Goal: Information Seeking & Learning: Learn about a topic

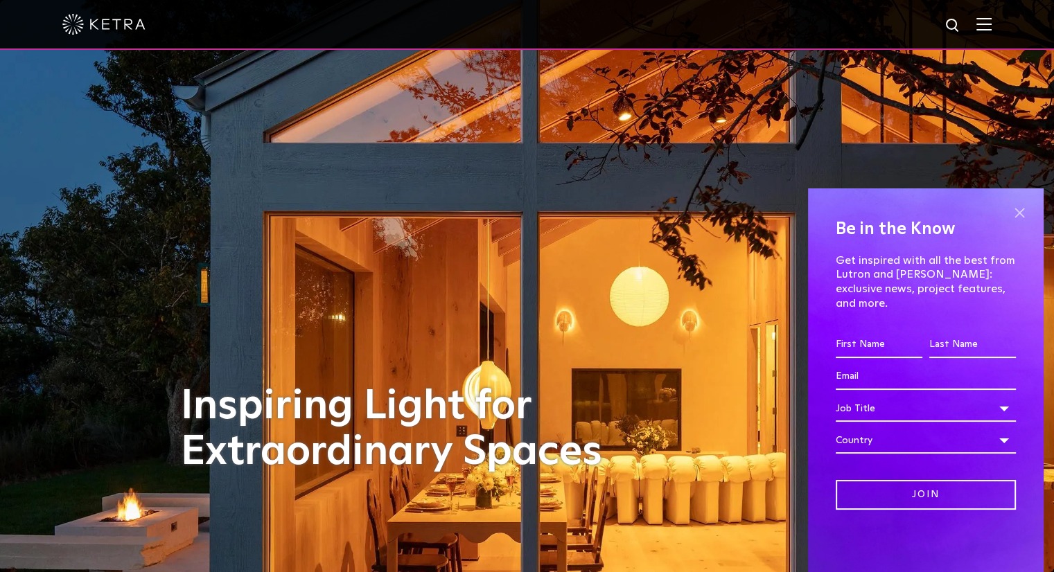
click at [1018, 223] on span at bounding box center [1019, 212] width 21 height 21
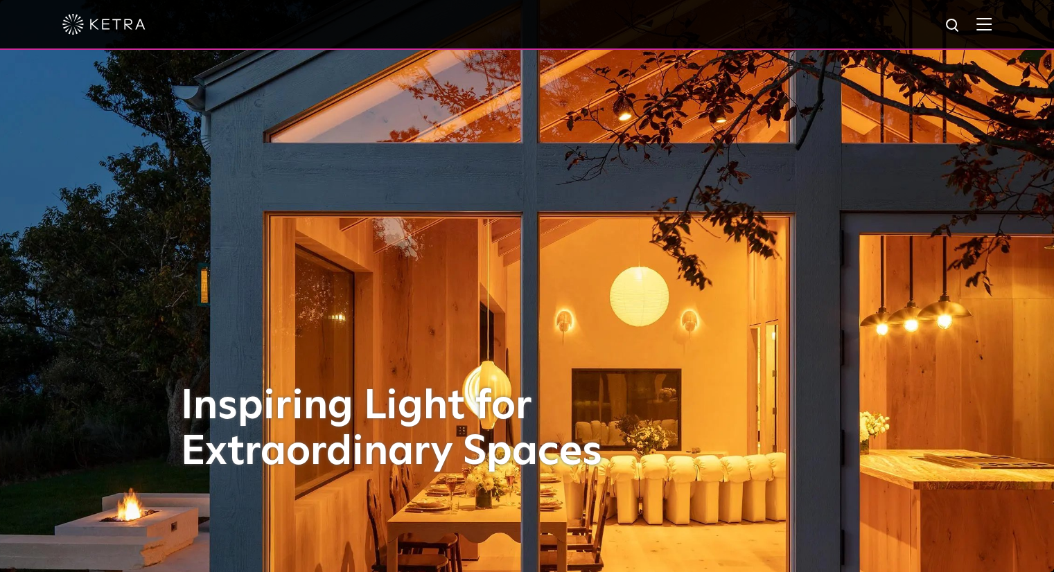
click at [991, 31] on span at bounding box center [983, 24] width 15 height 14
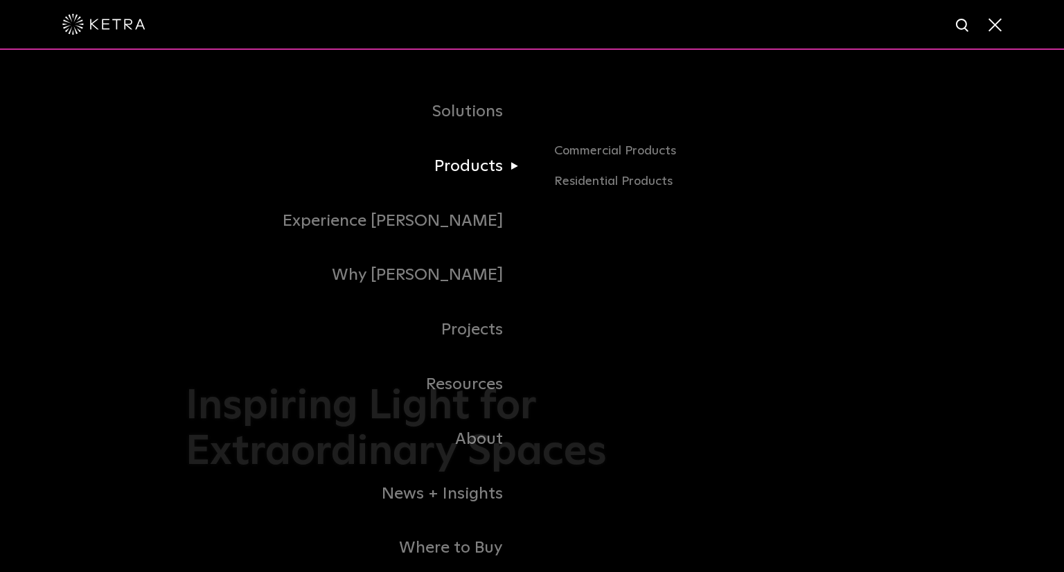
click at [486, 179] on link "Products" at bounding box center [359, 166] width 346 height 55
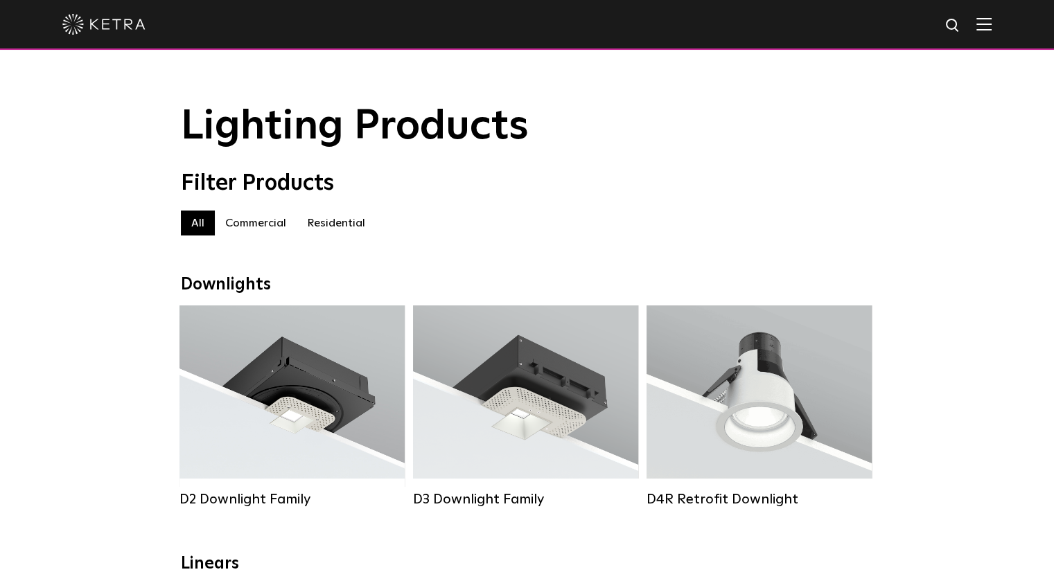
click at [280, 230] on label "Commercial" at bounding box center [256, 223] width 82 height 25
click at [336, 222] on label "Residential" at bounding box center [335, 223] width 79 height 25
click at [991, 30] on img at bounding box center [983, 23] width 15 height 13
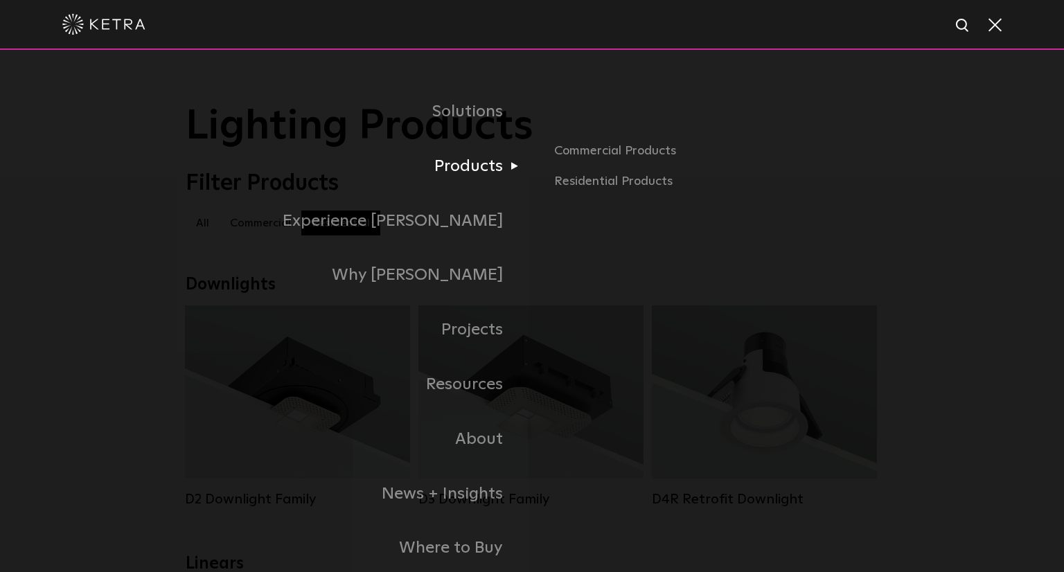
click at [484, 170] on link "Products" at bounding box center [359, 166] width 346 height 55
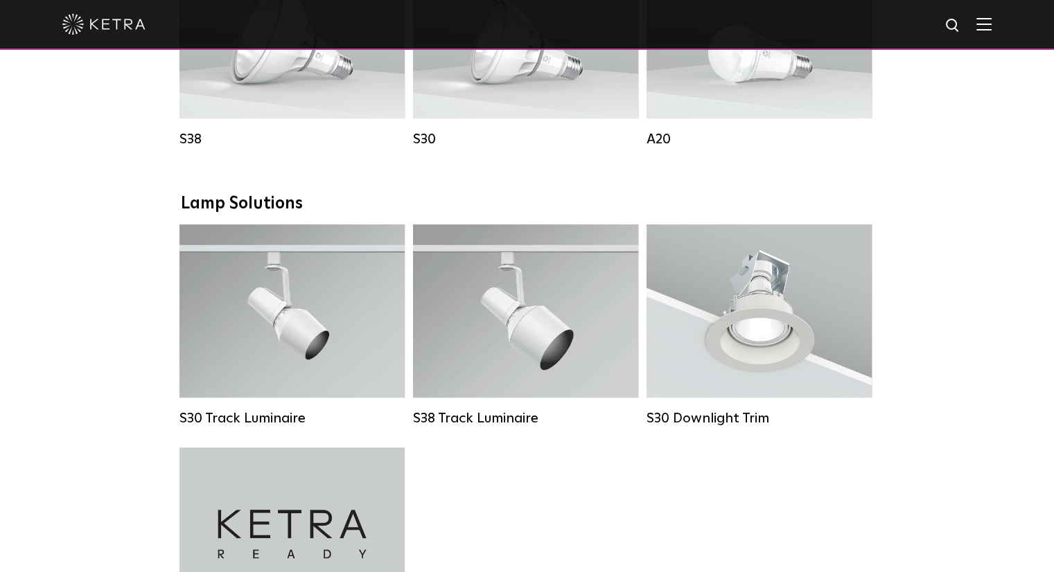
scroll to position [1153, 0]
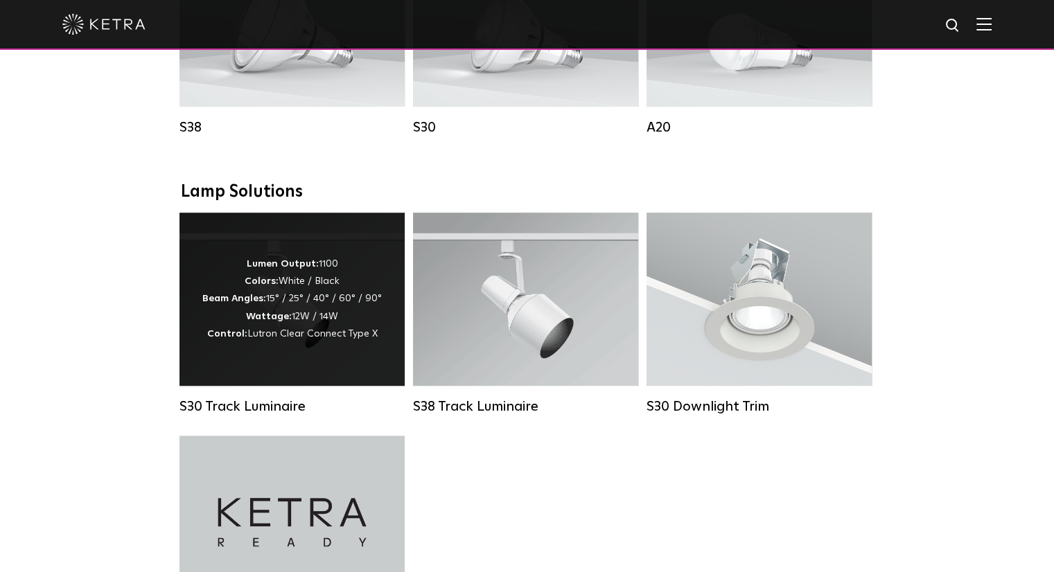
click at [340, 380] on div "Lumen Output: 1100 Colors: White / Black Beam Angles: 15° / 25° / 40° / 60° / 9…" at bounding box center [291, 299] width 225 height 173
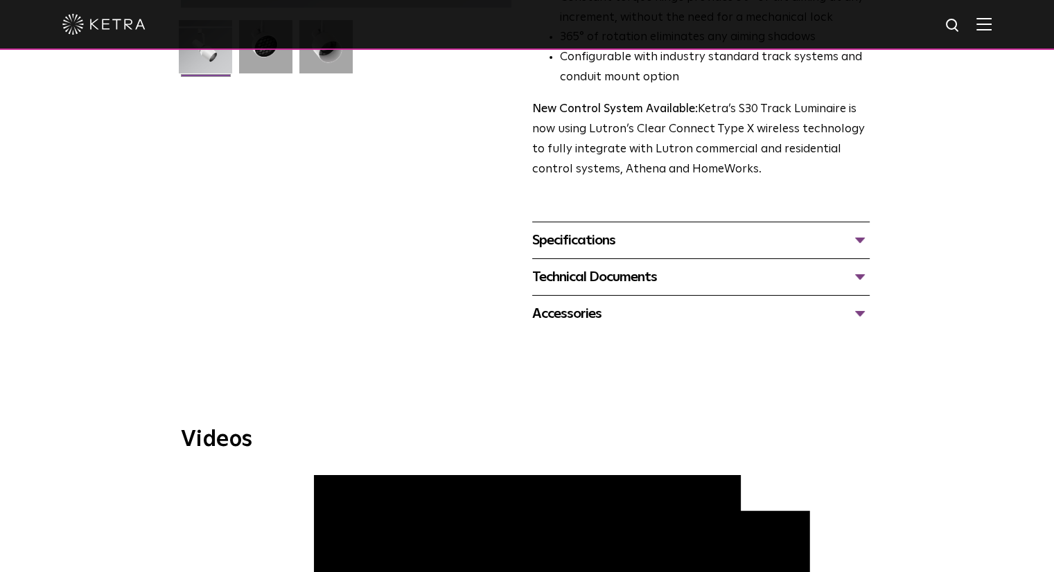
scroll to position [435, 0]
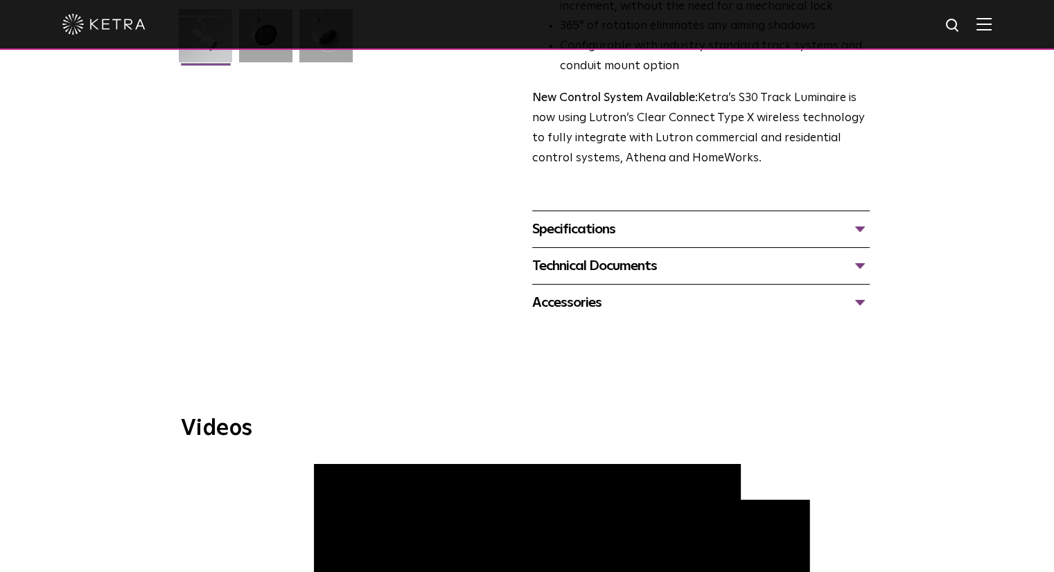
click at [756, 255] on div "Technical Documents" at bounding box center [700, 266] width 337 height 22
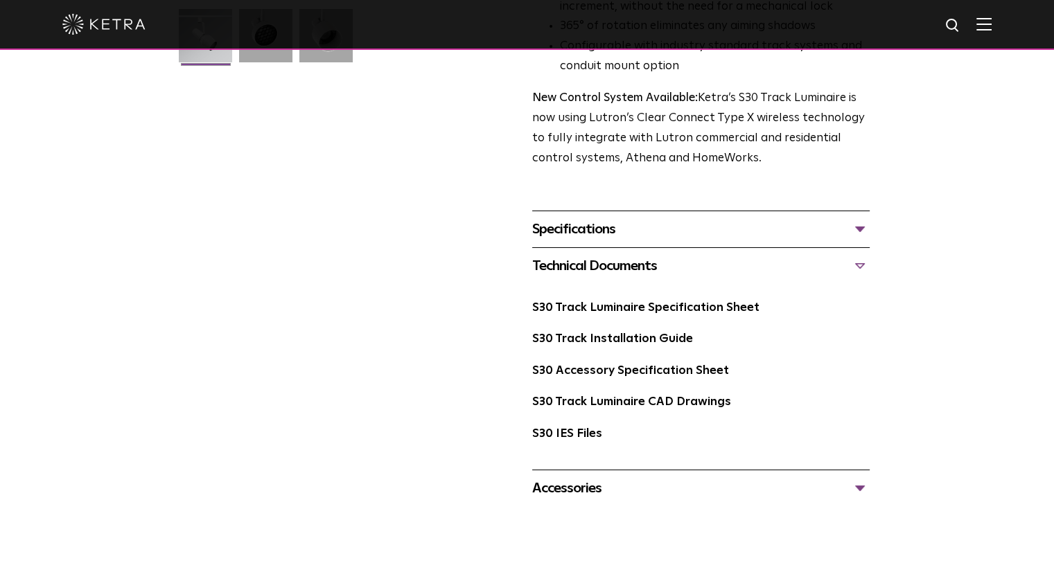
click at [593, 477] on div "Accessories" at bounding box center [700, 488] width 337 height 22
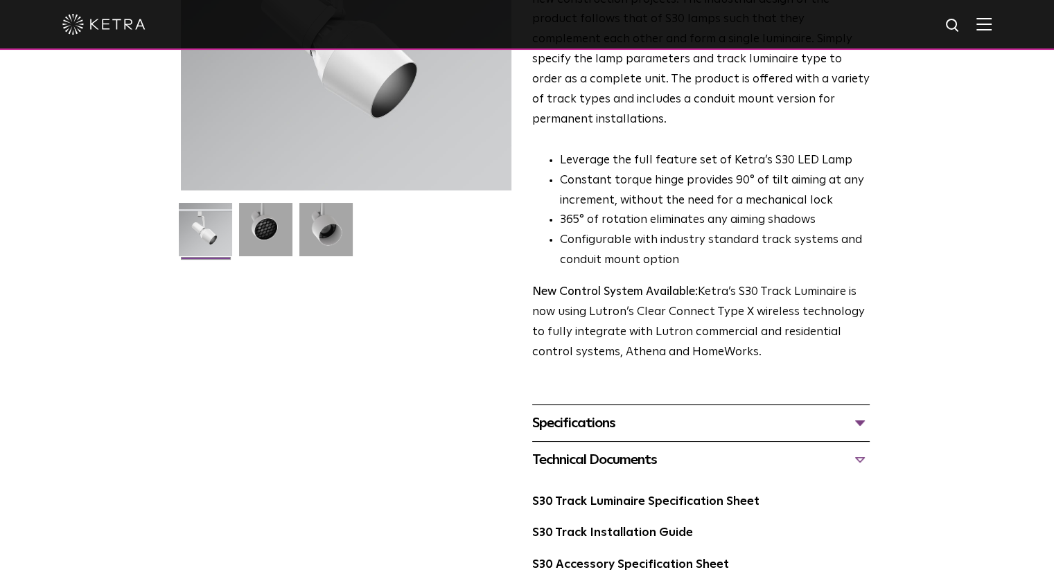
scroll to position [272, 0]
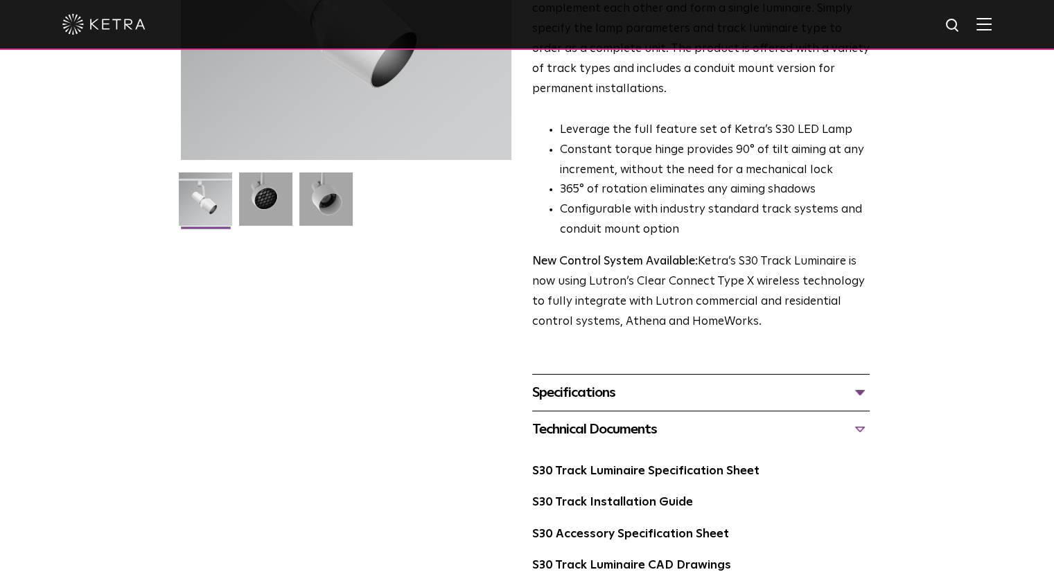
click at [794, 382] on div "Specifications" at bounding box center [700, 393] width 337 height 22
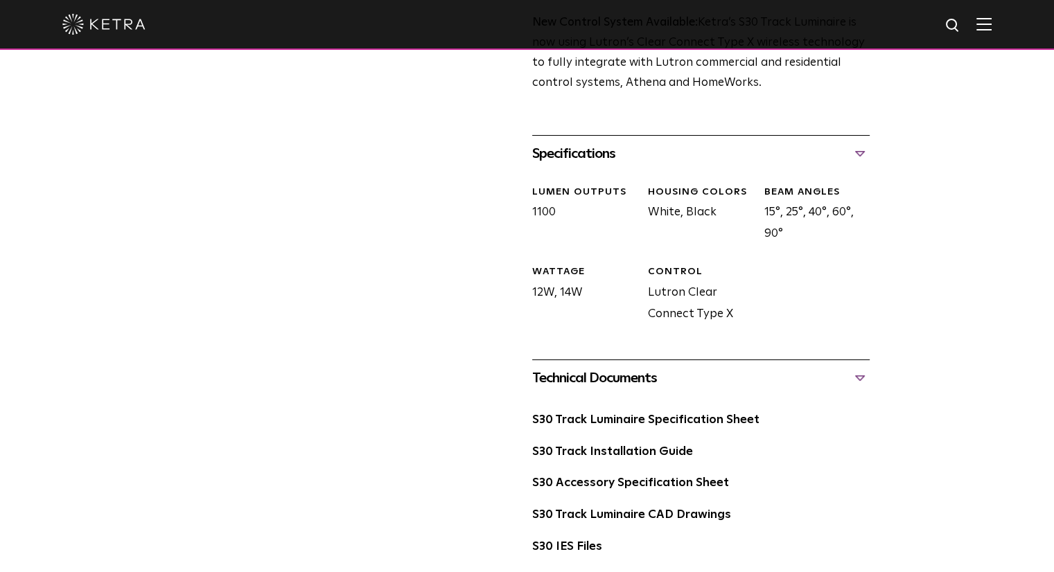
scroll to position [529, 0]
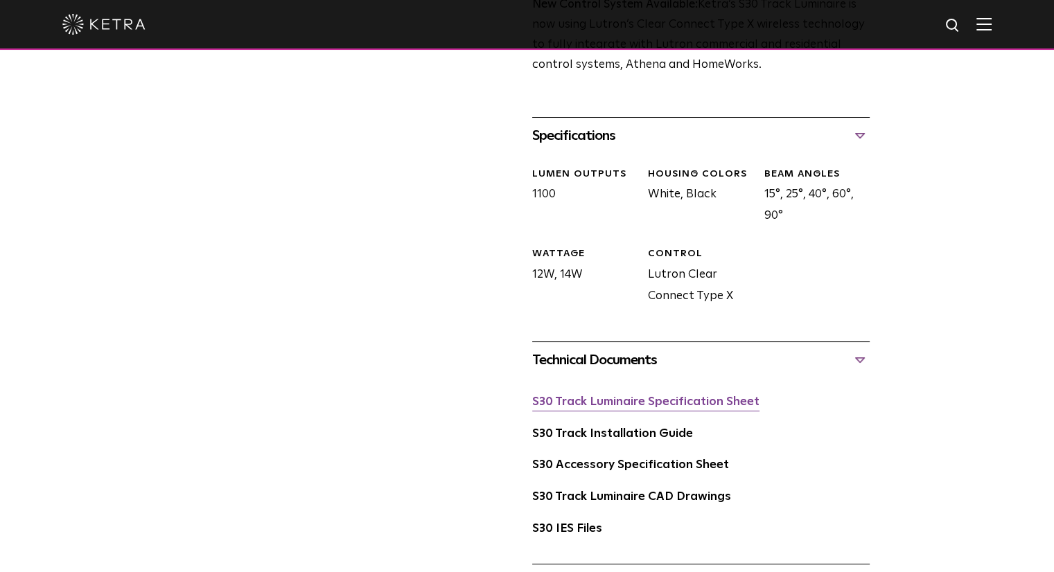
click at [638, 396] on link "S30 Track Luminaire Specification Sheet" at bounding box center [645, 402] width 227 height 12
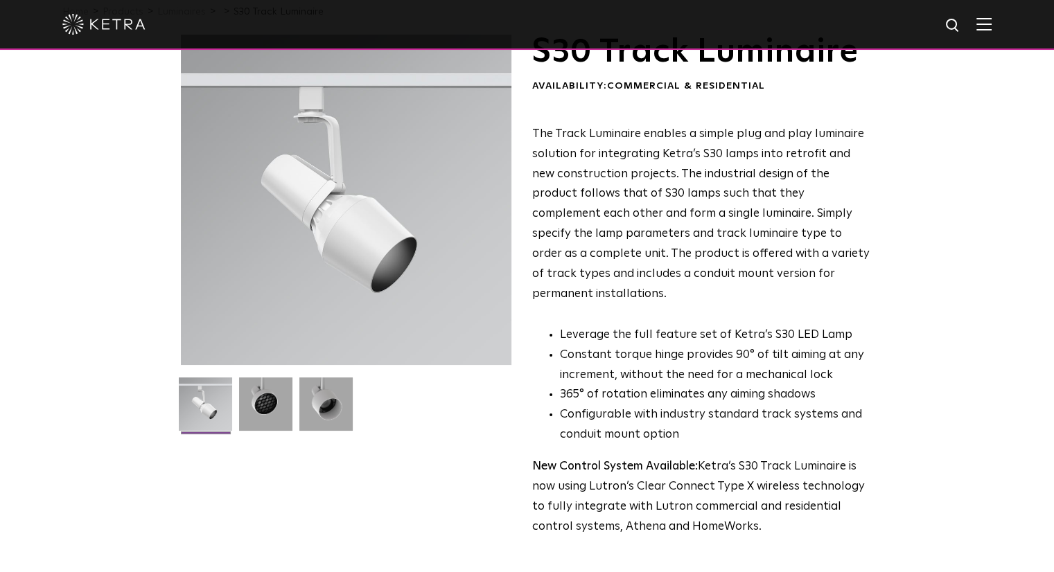
scroll to position [50, 0]
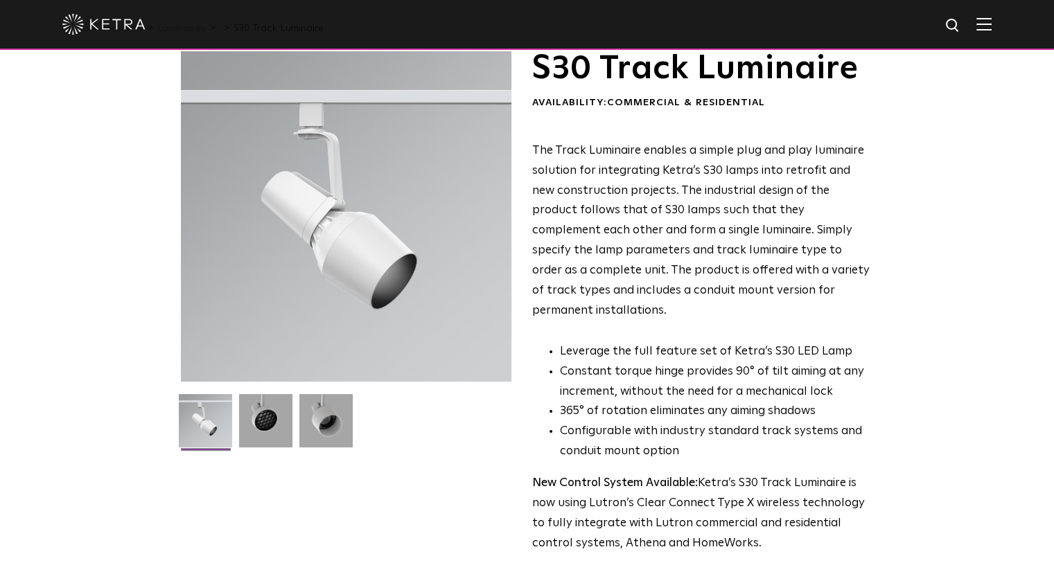
drag, startPoint x: 765, startPoint y: 544, endPoint x: 526, endPoint y: 155, distance: 455.9
copy span "The Track Luminaire enables a simple plug and play luminaire solution for integ…"
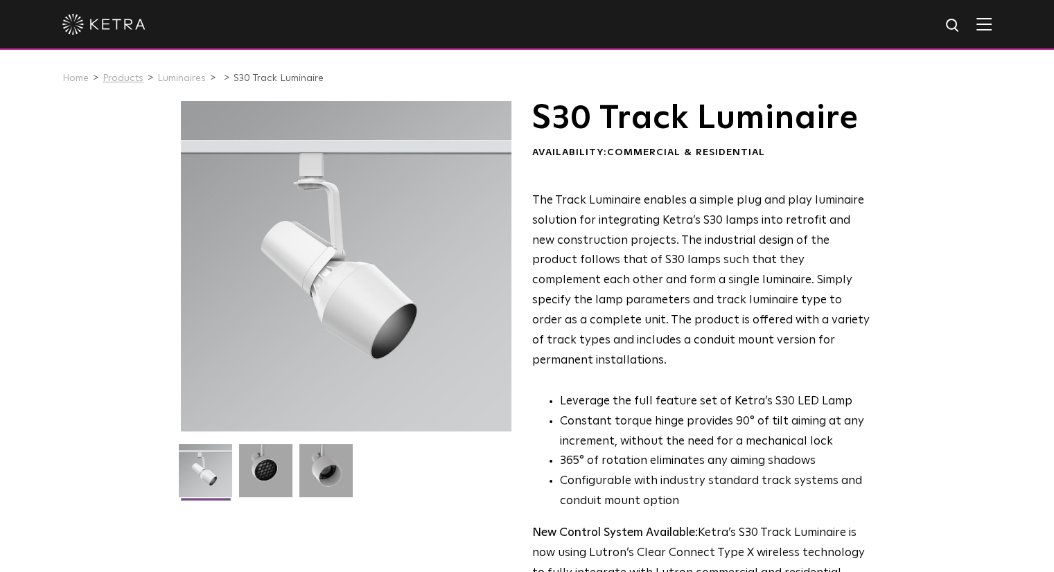
click at [118, 81] on link "Products" at bounding box center [123, 78] width 41 height 10
